Goal: Navigation & Orientation: Find specific page/section

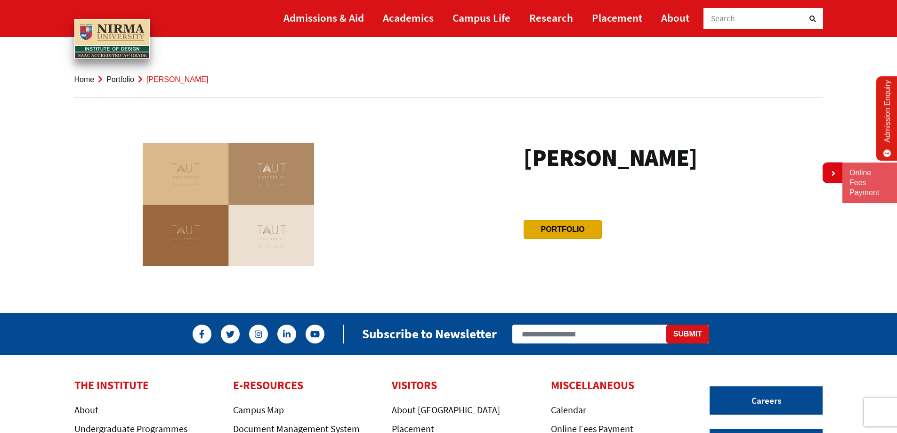
click at [567, 226] on link "Portfolio" at bounding box center [563, 229] width 44 height 8
click at [559, 226] on link "Portfolio" at bounding box center [563, 229] width 44 height 8
